Goal: Check status: Check status

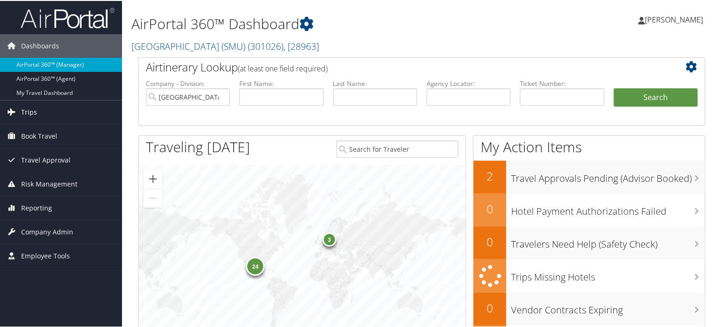
click at [15, 108] on icon at bounding box center [12, 111] width 14 height 14
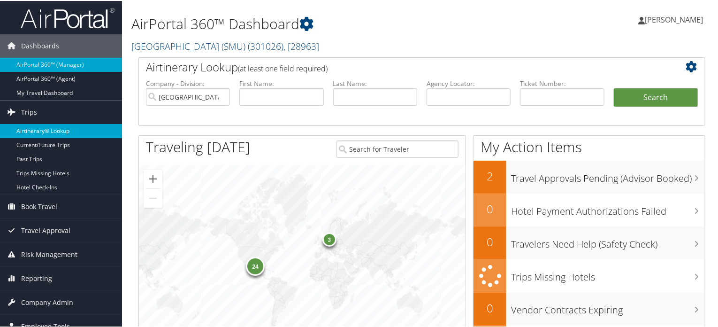
click at [21, 127] on link "Airtinerary® Lookup" at bounding box center [61, 130] width 122 height 14
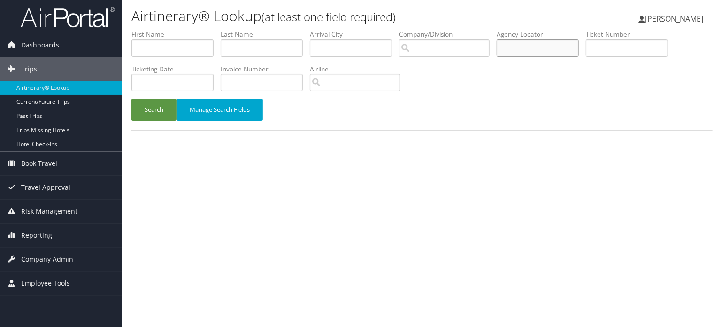
drag, startPoint x: 535, startPoint y: 46, endPoint x: 519, endPoint y: 48, distance: 16.0
click at [533, 46] on input "text" at bounding box center [538, 47] width 82 height 17
paste input "DL83ZL"
type input "DL83ZL"
click at [150, 111] on button "Search" at bounding box center [153, 110] width 45 height 22
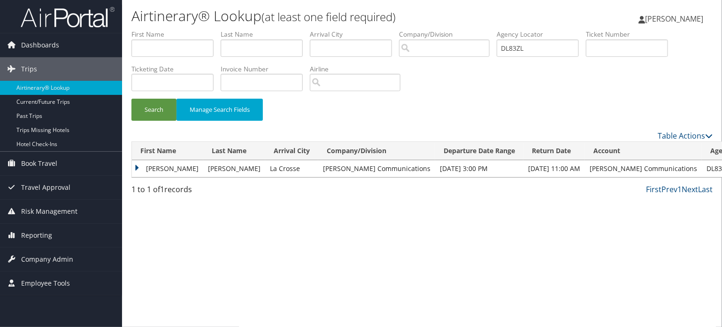
click at [135, 169] on td "CARRIE" at bounding box center [167, 168] width 71 height 17
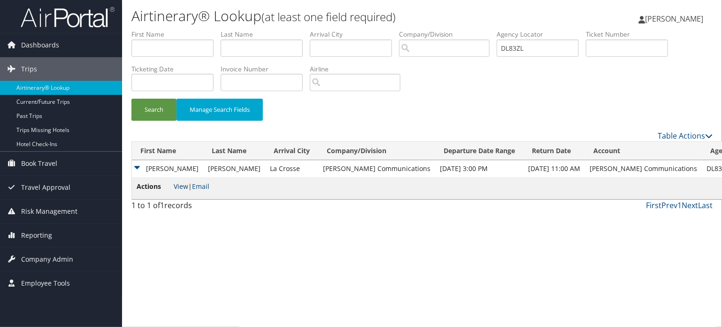
click at [182, 187] on link "View" at bounding box center [181, 186] width 15 height 9
